Goal: Information Seeking & Learning: Learn about a topic

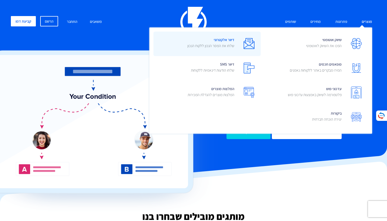
click at [235, 43] on link "דיוור אלקטרוני שלחו את המסר הנכון ללקוח הנכון" at bounding box center [206, 44] width 107 height 24
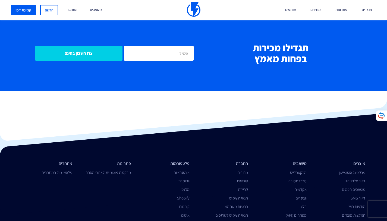
scroll to position [1974, 0]
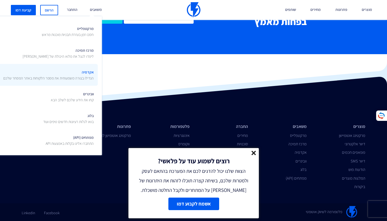
click at [81, 73] on span "אקדמיה הגדילו בצורה משמעותית את מספר הלקוחות באתר המסחר שלכם" at bounding box center [48, 74] width 90 height 13
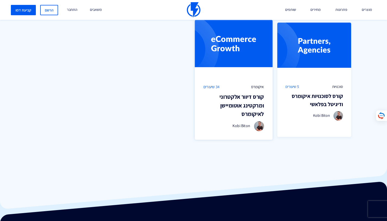
scroll to position [384, 0]
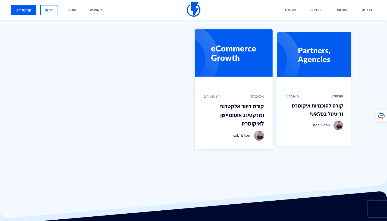
click at [241, 117] on h3 "קורס דיוור אלקטרוני ומרקטינג אוטומיישן לאיקומרס" at bounding box center [233, 115] width 61 height 26
click at [249, 118] on h3 "קורס דיוור אלקטרוני ומרקטינג אוטומיישן לאיקומרס" at bounding box center [233, 115] width 61 height 26
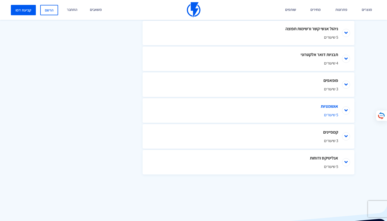
scroll to position [348, 0]
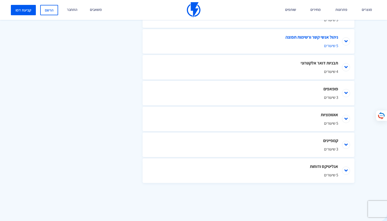
click at [346, 44] on li "ניהול אנשי קשר ורשימות תפוצה 5 שיעורים" at bounding box center [249, 41] width 212 height 24
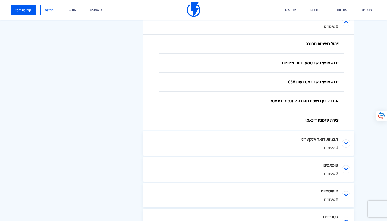
scroll to position [348, 0]
